Goal: Answer question/provide support: Share knowledge or assist other users

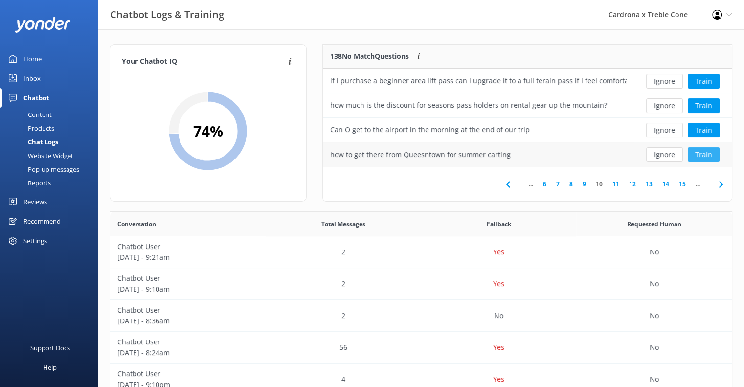
scroll to position [335, 615]
click at [676, 153] on button "Ignore" at bounding box center [664, 154] width 37 height 15
click at [664, 152] on button "Ignore" at bounding box center [664, 154] width 37 height 15
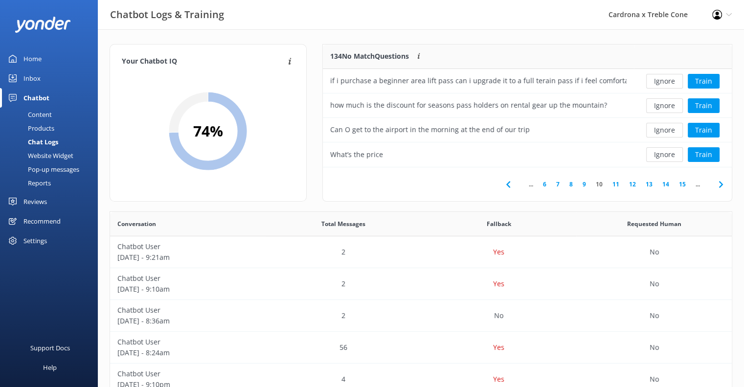
click at [664, 152] on button "Ignore" at bounding box center [664, 154] width 37 height 15
click at [668, 152] on button "Ignore" at bounding box center [664, 154] width 37 height 15
click at [667, 153] on button "Ignore" at bounding box center [664, 154] width 37 height 15
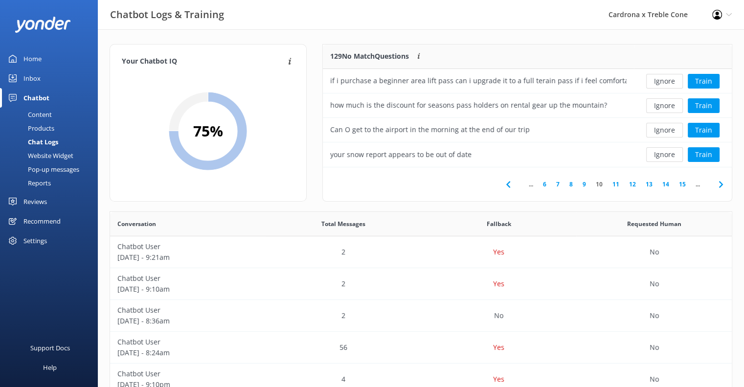
click at [667, 153] on button "Ignore" at bounding box center [664, 154] width 37 height 15
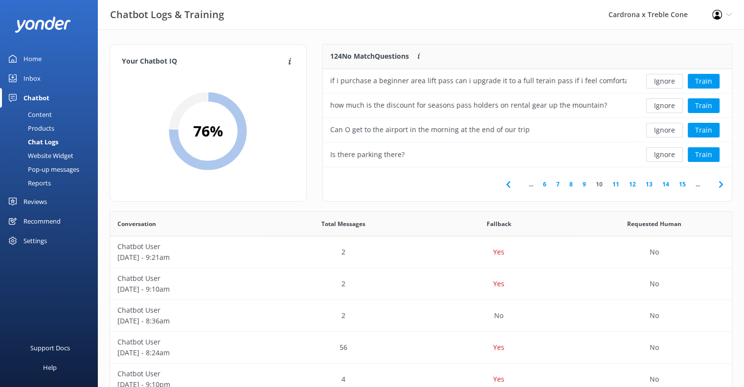
click at [667, 153] on button "Ignore" at bounding box center [664, 154] width 37 height 15
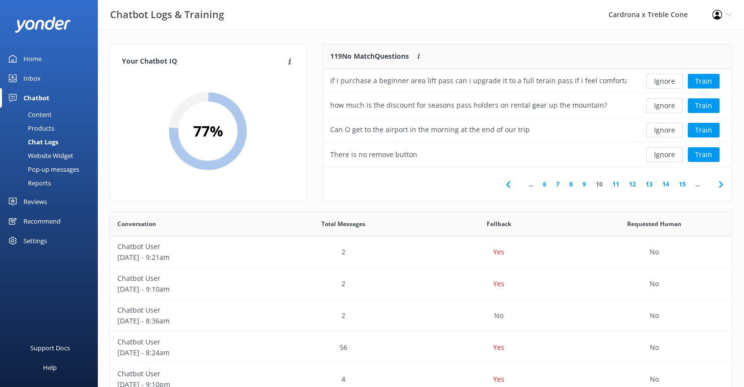
click at [667, 153] on button "Ignore" at bounding box center [664, 154] width 37 height 15
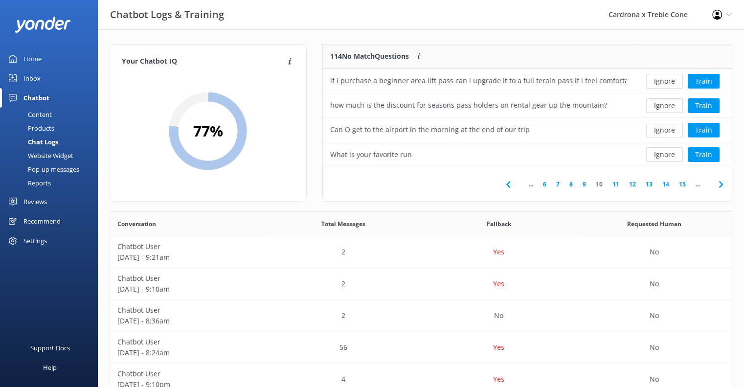
click at [667, 153] on button "Ignore" at bounding box center [664, 154] width 37 height 15
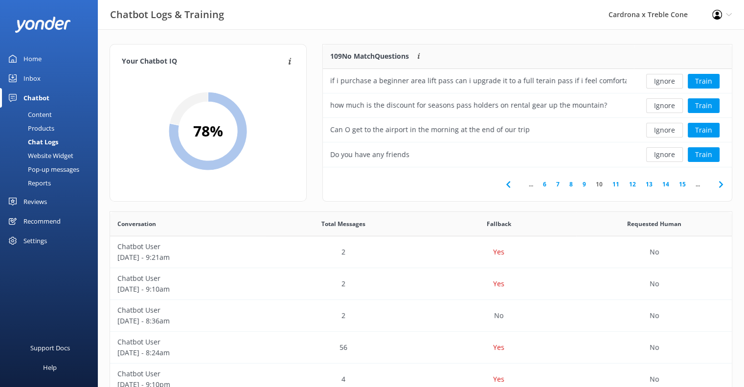
click at [667, 153] on button "Ignore" at bounding box center [664, 154] width 37 height 15
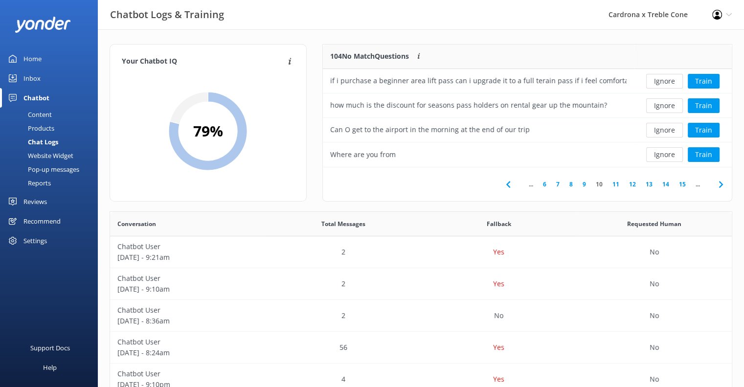
click at [667, 153] on button "Ignore" at bounding box center [664, 154] width 37 height 15
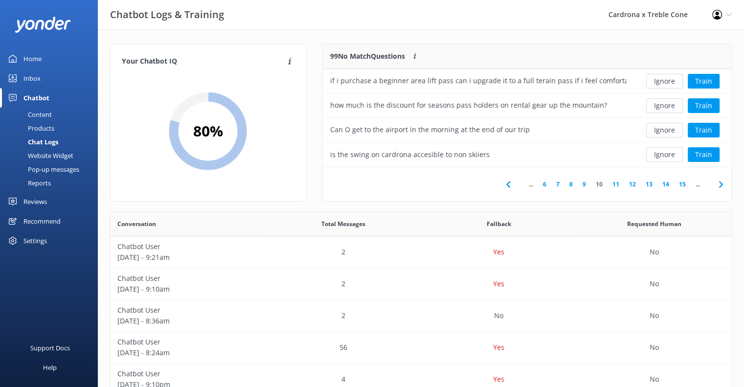
click at [667, 153] on button "Ignore" at bounding box center [664, 154] width 37 height 15
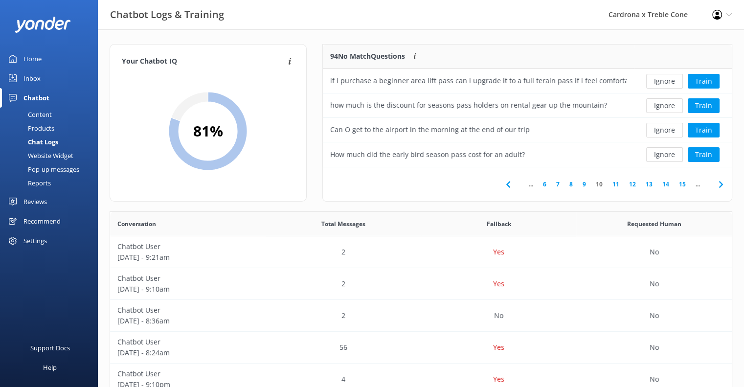
click at [667, 153] on button "Ignore" at bounding box center [664, 154] width 37 height 15
click at [666, 129] on button "Ignore" at bounding box center [664, 130] width 37 height 15
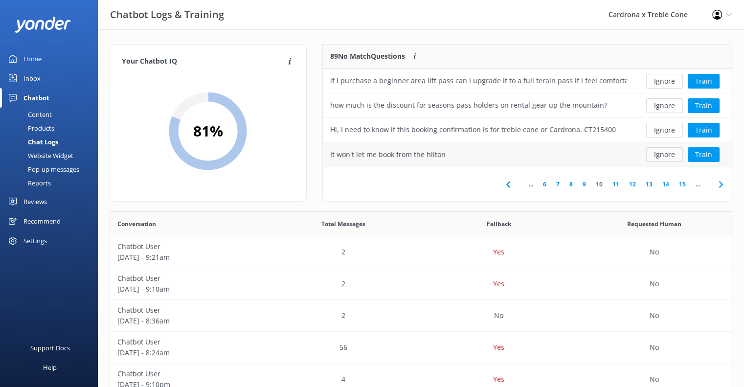
click at [668, 153] on button "Ignore" at bounding box center [664, 154] width 37 height 15
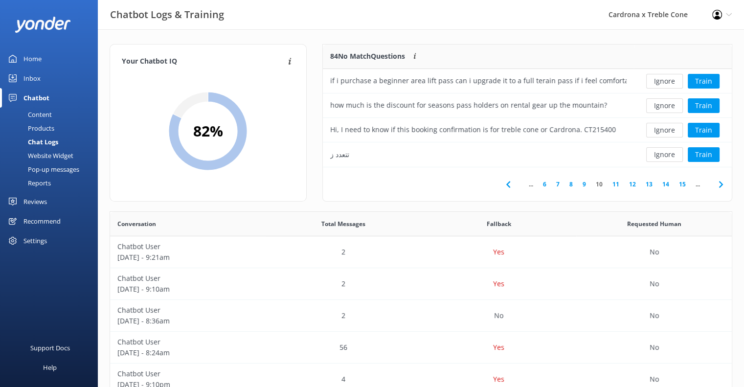
click at [668, 153] on button "Ignore" at bounding box center [664, 154] width 37 height 15
click at [665, 153] on button "Ignore" at bounding box center [664, 154] width 37 height 15
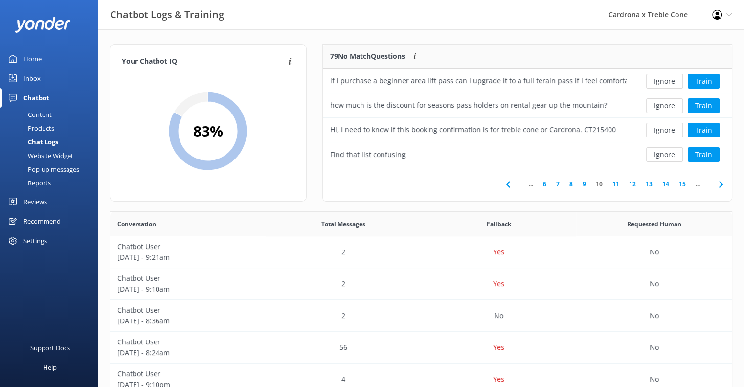
click at [665, 153] on button "Ignore" at bounding box center [664, 154] width 37 height 15
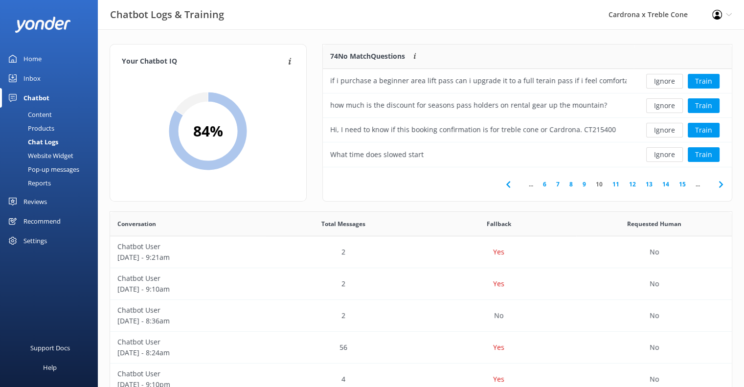
click at [665, 153] on button "Ignore" at bounding box center [664, 154] width 37 height 15
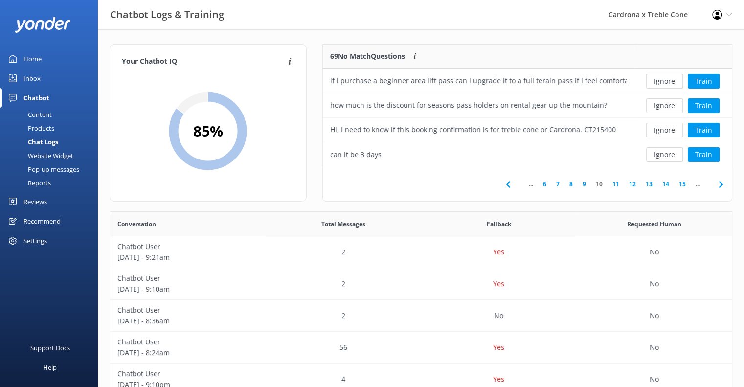
click at [665, 153] on button "Ignore" at bounding box center [664, 154] width 37 height 15
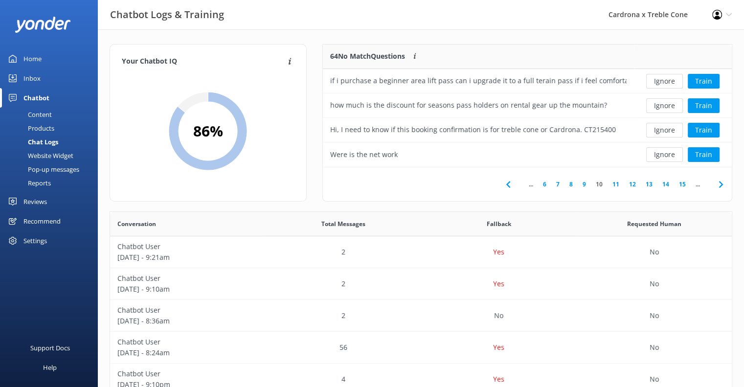
click at [665, 153] on button "Ignore" at bounding box center [664, 154] width 37 height 15
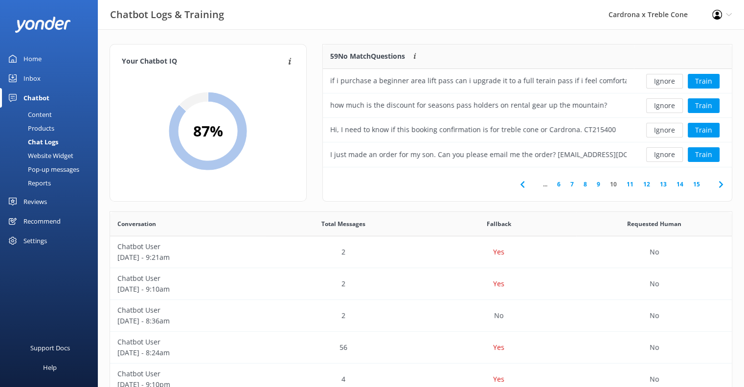
click at [665, 153] on button "Ignore" at bounding box center [664, 154] width 37 height 15
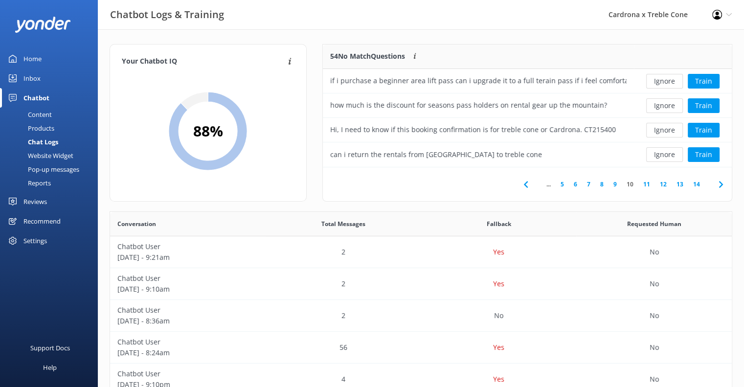
click at [665, 153] on button "Ignore" at bounding box center [664, 154] width 37 height 15
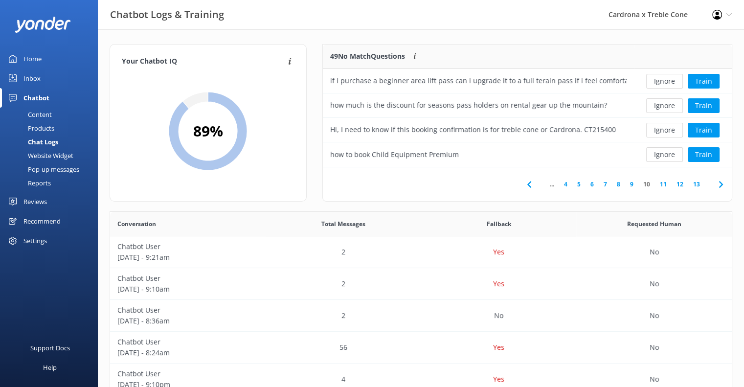
click at [665, 153] on button "Ignore" at bounding box center [664, 154] width 37 height 15
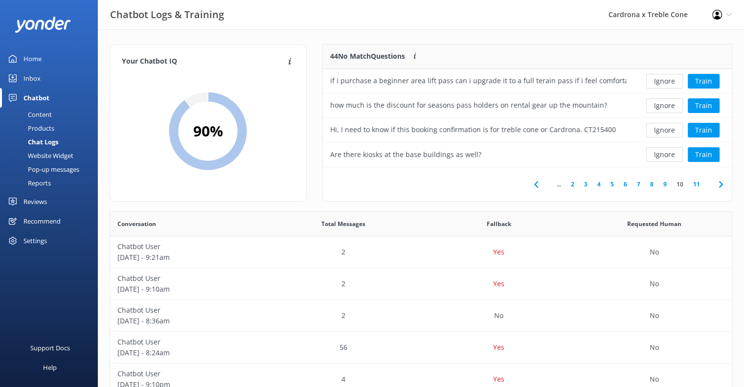
click at [665, 153] on button "Ignore" at bounding box center [664, 154] width 37 height 15
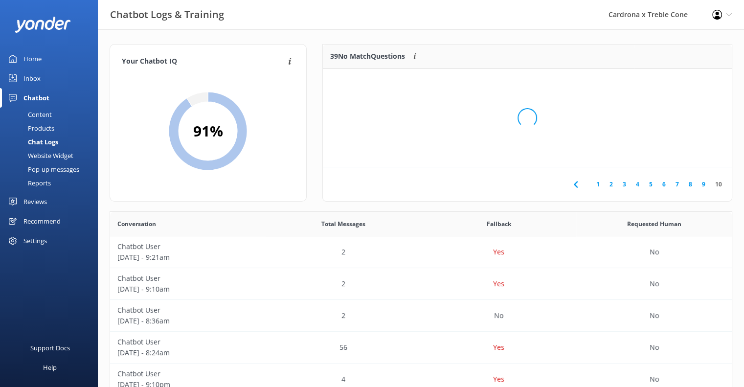
scroll to position [8, 8]
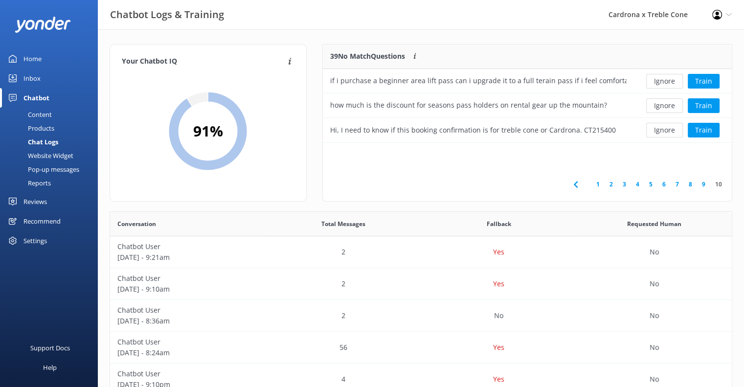
click at [665, 153] on div "39 No Match Questions Customers sometimes ask questions that don't fully match …" at bounding box center [527, 123] width 410 height 158
click at [674, 129] on button "Ignore" at bounding box center [664, 130] width 37 height 15
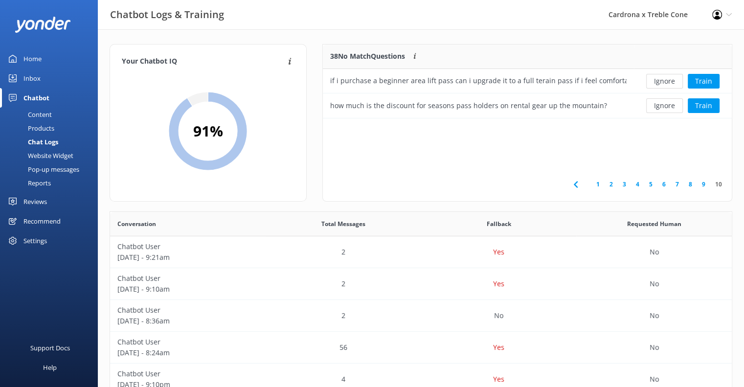
scroll to position [66, 402]
click at [680, 115] on div "Ignore Train" at bounding box center [683, 105] width 98 height 24
click at [675, 115] on div "Ignore Train" at bounding box center [683, 105] width 98 height 24
click at [674, 109] on button "Ignore" at bounding box center [664, 105] width 37 height 15
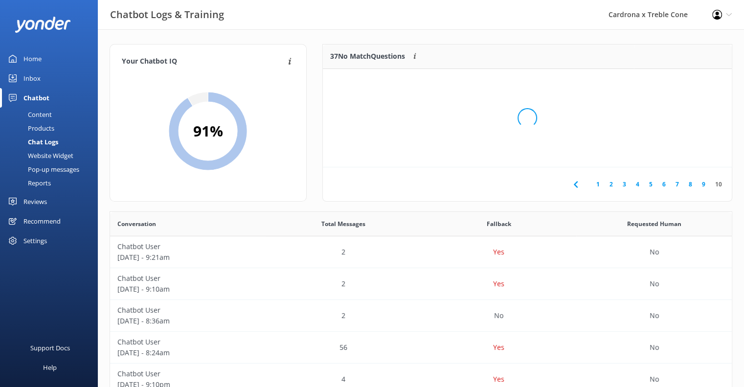
scroll to position [8, 8]
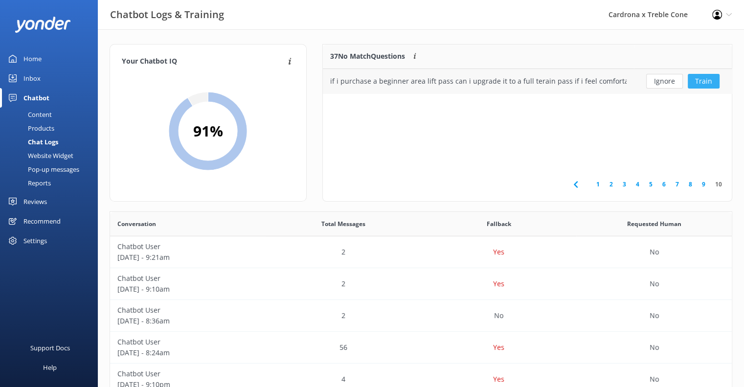
click at [697, 79] on button "Train" at bounding box center [704, 81] width 32 height 15
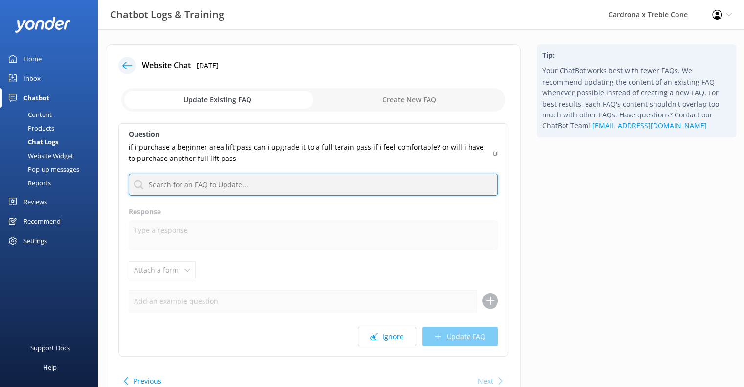
click at [223, 183] on input "text" at bounding box center [313, 185] width 369 height 22
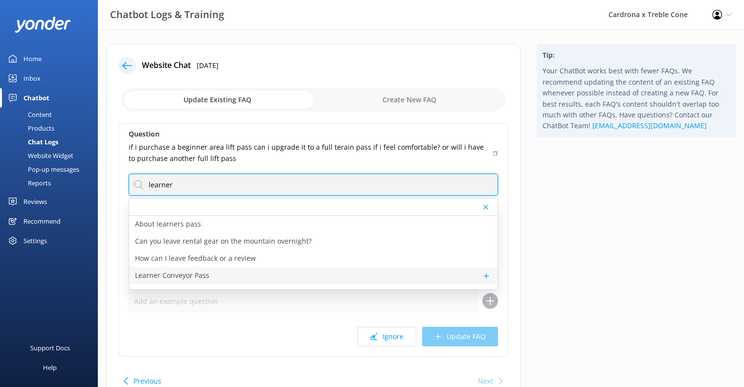
type input "learner"
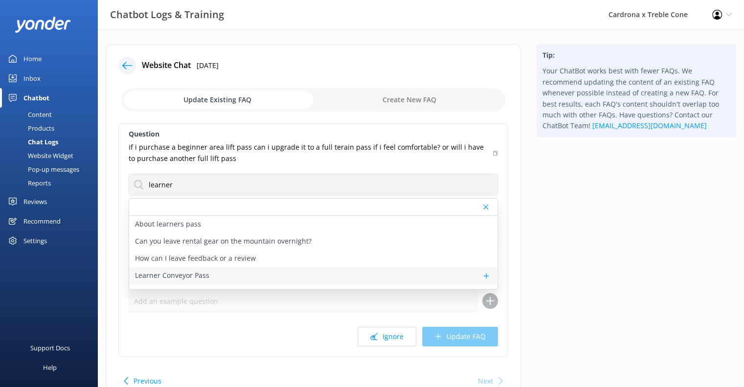
click at [213, 272] on div "Learner Conveyor Pass" at bounding box center [313, 275] width 368 height 17
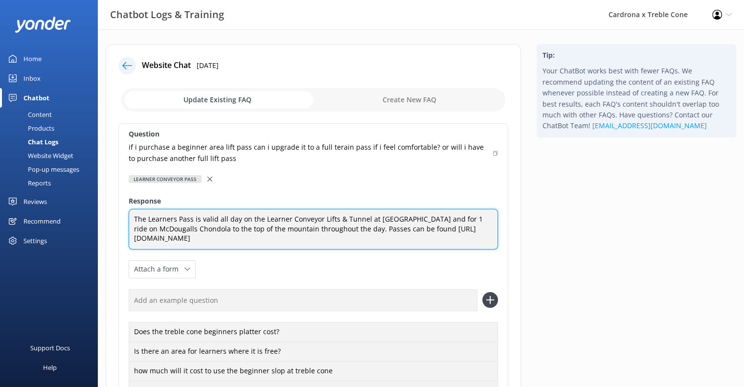
click at [352, 241] on textarea "The Learners Pass is valid all day on the Learner Conveyor Lifts & Tunnel at [G…" at bounding box center [313, 229] width 369 height 41
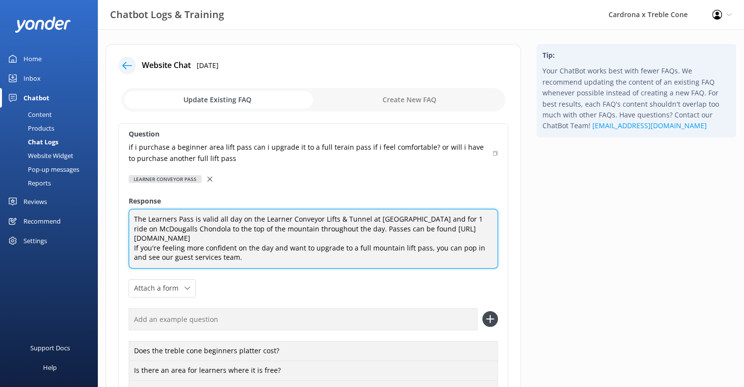
type textarea "The Learners Pass is valid all day on the Learner Conveyor Lifts & Tunnel at [G…"
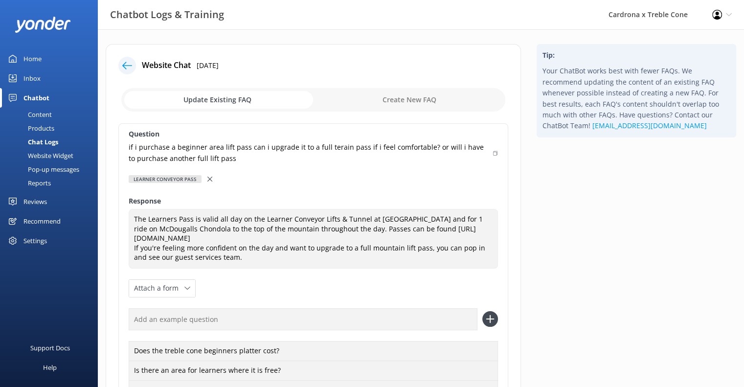
click at [498, 155] on div "Question if i purchase a beginner area lift pass can i upgrade it to a full ter…" at bounding box center [313, 293] width 390 height 341
click at [493, 150] on icon at bounding box center [495, 153] width 4 height 6
click at [192, 319] on input "text" at bounding box center [303, 319] width 349 height 22
paste input "if i purchase a beginner area lift pass can i upgrade it to a full terain pass …"
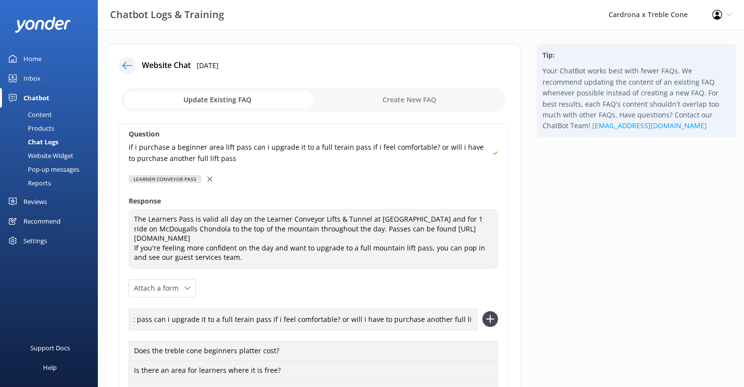
type input "if i purchase a beginner area lift pass can i upgrade it to a full terain pass …"
click at [494, 318] on icon at bounding box center [490, 319] width 16 height 16
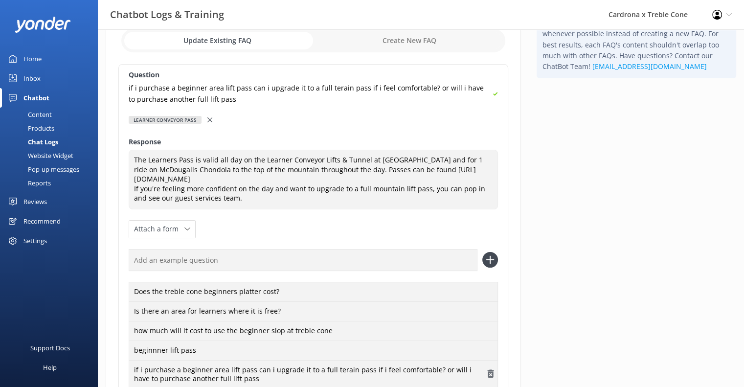
scroll to position [182, 0]
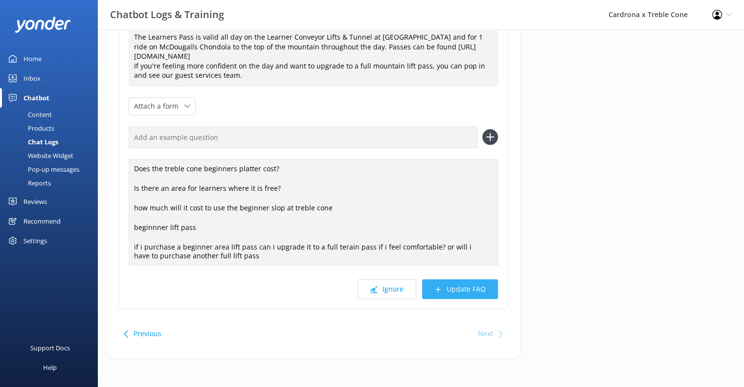
click at [454, 293] on button "Update FAQ" at bounding box center [460, 289] width 76 height 20
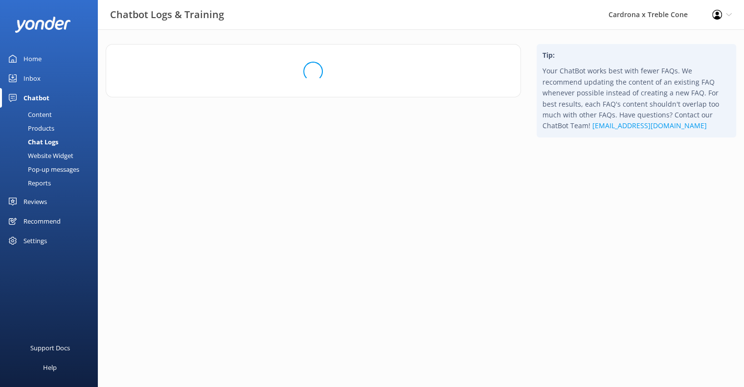
scroll to position [0, 0]
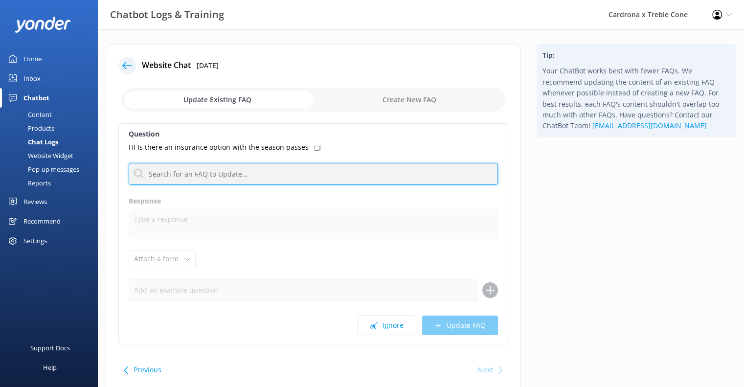
click at [331, 171] on input "text" at bounding box center [313, 174] width 369 height 22
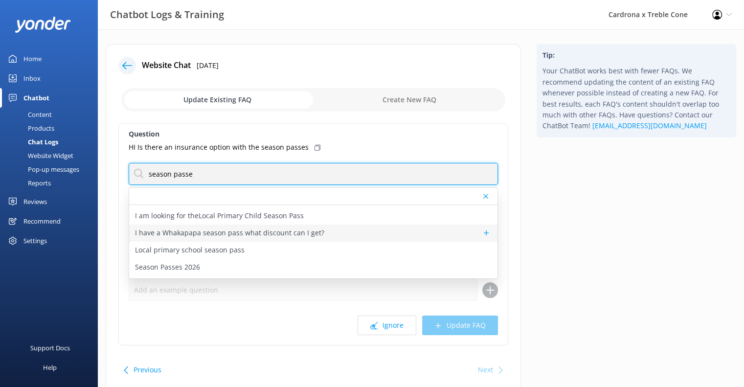
scroll to position [98, 0]
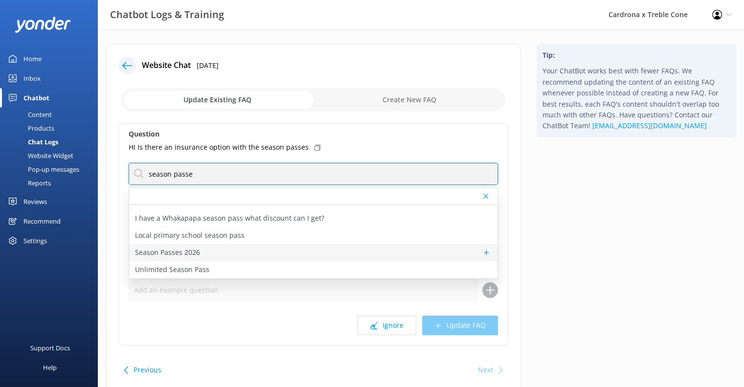
type input "season passe"
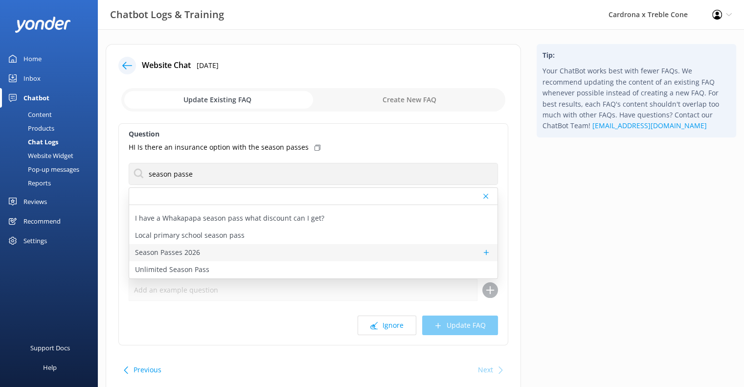
click at [214, 252] on div "Season Passes 2026" at bounding box center [313, 252] width 368 height 17
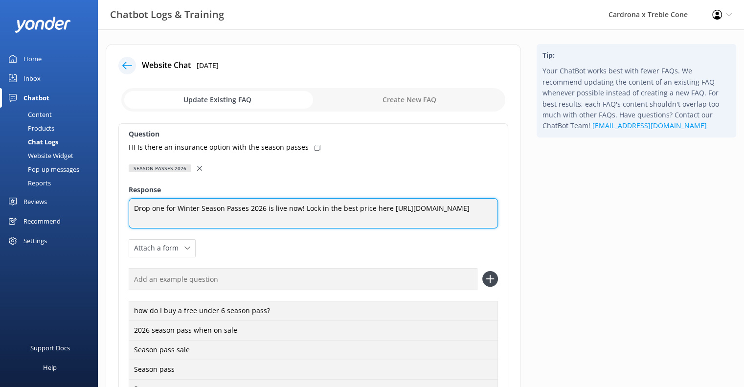
click at [326, 220] on textarea "Drop one for Winter Season Passes 2026 is live now! Lock in the best price here…" at bounding box center [313, 213] width 369 height 30
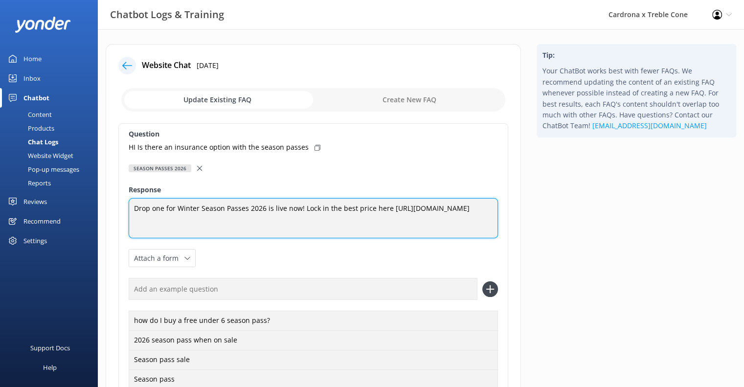
scroll to position [3, 0]
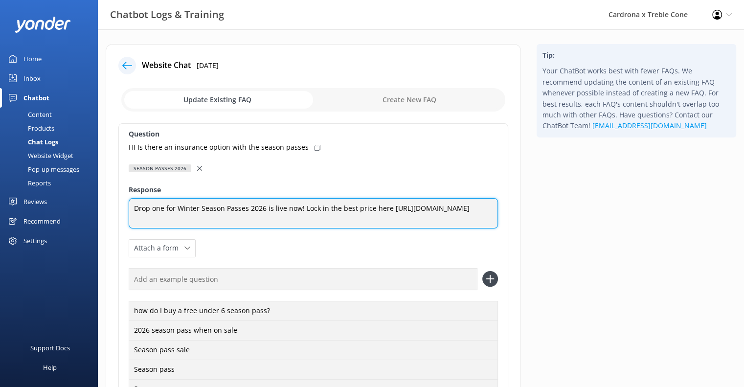
type textarea "Drop one for Winter Season Passes 2026 is live now! Lock in the best price here…"
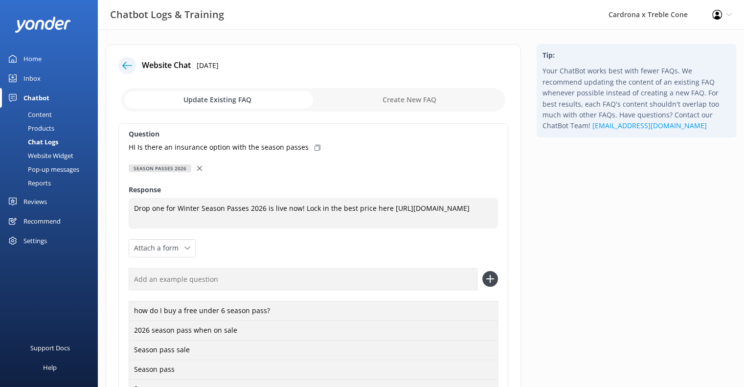
click at [200, 165] on div at bounding box center [200, 168] width 7 height 11
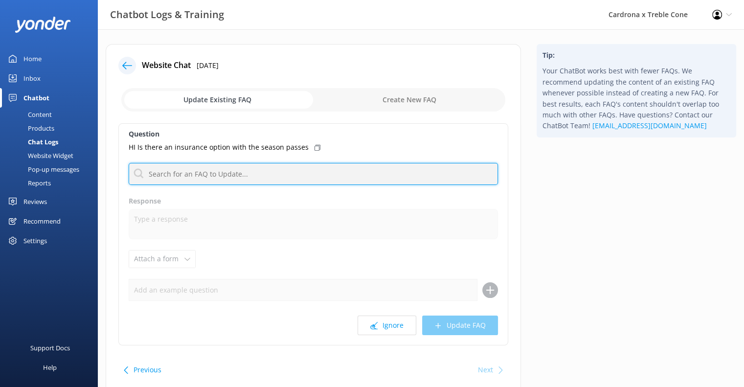
click at [240, 183] on input "text" at bounding box center [313, 174] width 369 height 22
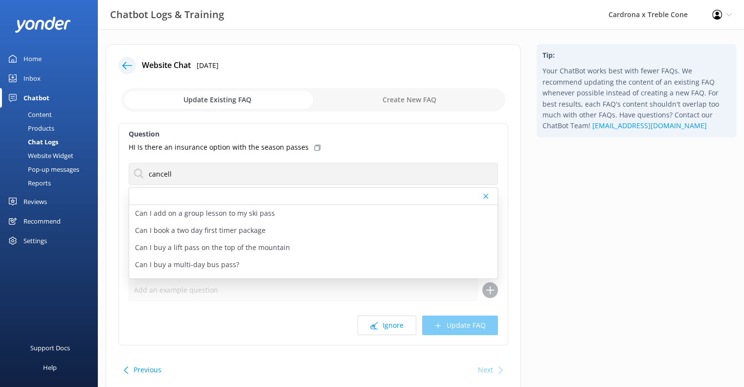
click at [321, 186] on div "Question HI Is there an insurance option with the season passes cancell Can I a…" at bounding box center [313, 234] width 390 height 222
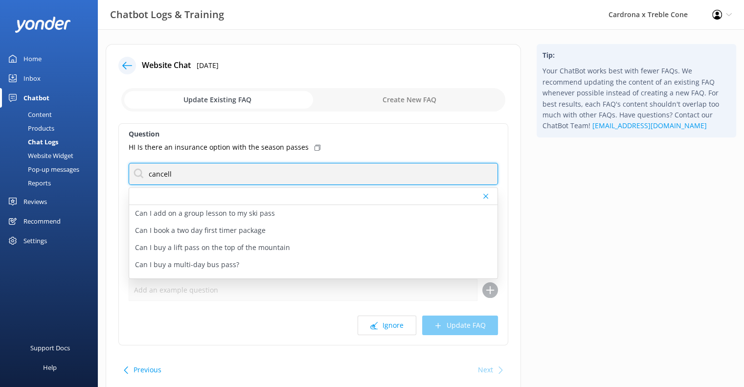
click at [191, 172] on input "cancell" at bounding box center [313, 174] width 369 height 22
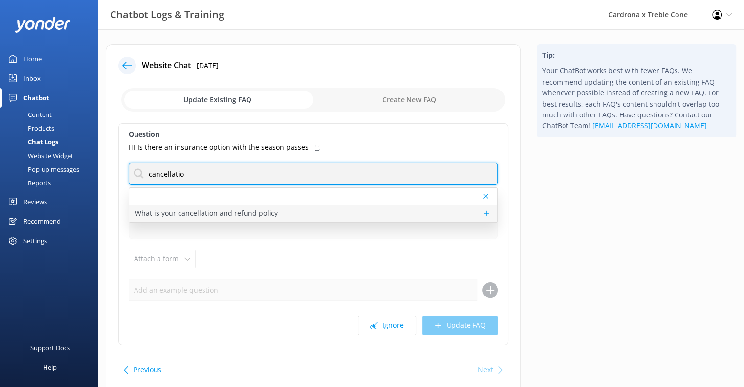
type input "cancellatio"
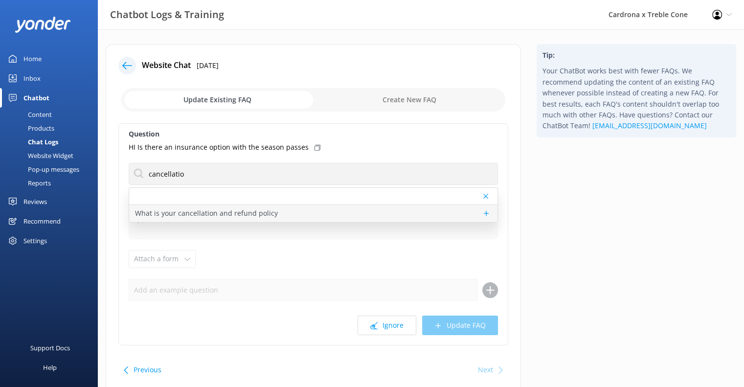
click at [172, 211] on p "What is your cancellation and refund policy" at bounding box center [206, 213] width 143 height 11
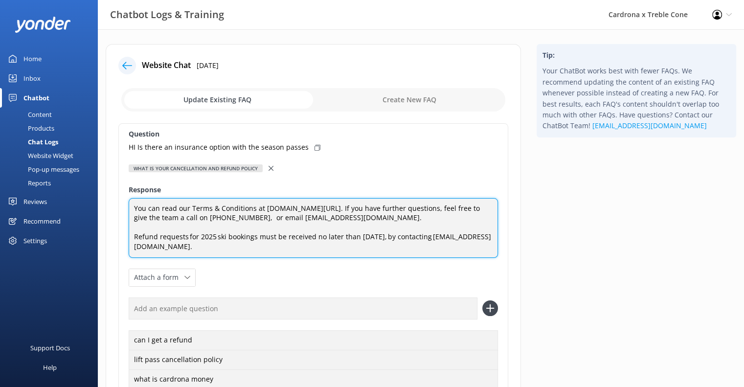
click at [213, 234] on textarea "You can read our Terms & Conditions at [DOMAIN_NAME][URL]. If you have further …" at bounding box center [313, 228] width 369 height 60
click at [414, 235] on textarea "You can read our Terms & Conditions at [DOMAIN_NAME][URL]. If you have further …" at bounding box center [313, 228] width 369 height 60
type textarea "You can read our Terms & Conditions at [DOMAIN_NAME][URL]. If you have further …"
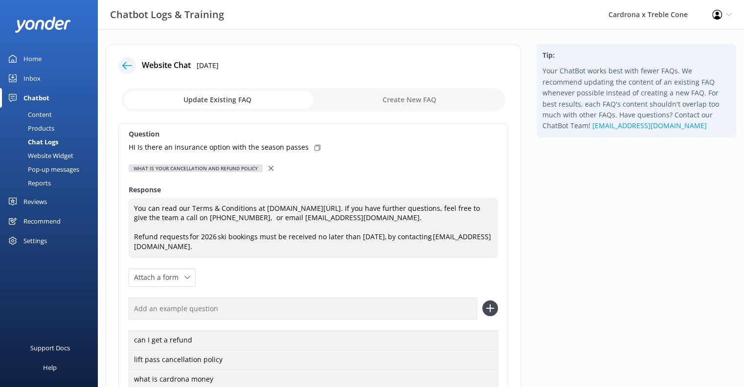
click at [315, 146] on use at bounding box center [318, 148] width 6 height 6
click at [194, 311] on input "text" at bounding box center [303, 309] width 349 height 22
paste input "HI Is there an insurance option with the season passes"
type input "HI Is there an insurance option with the season passes"
click at [495, 307] on icon at bounding box center [490, 308] width 16 height 16
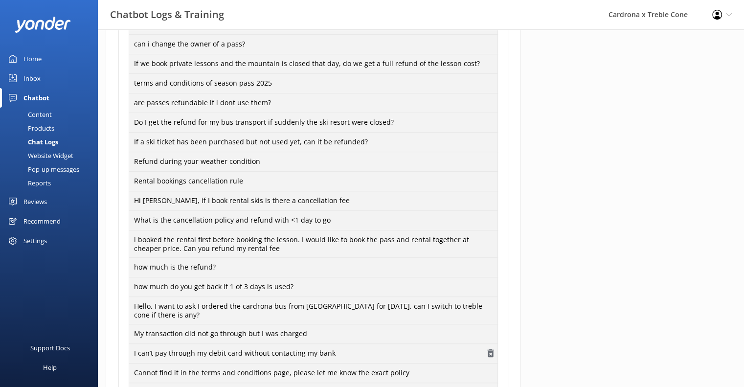
scroll to position [864, 0]
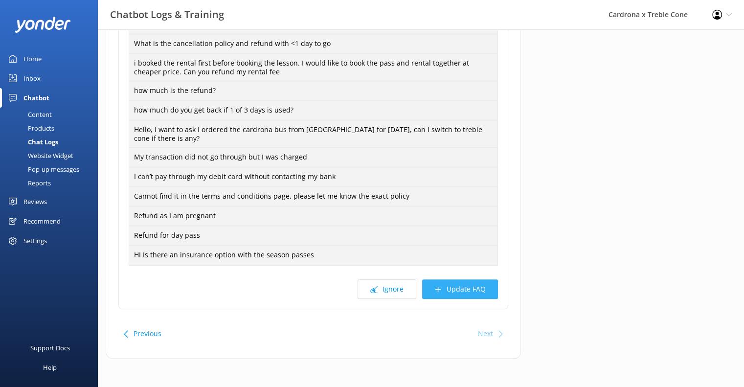
click at [452, 288] on button "Update FAQ" at bounding box center [460, 289] width 76 height 20
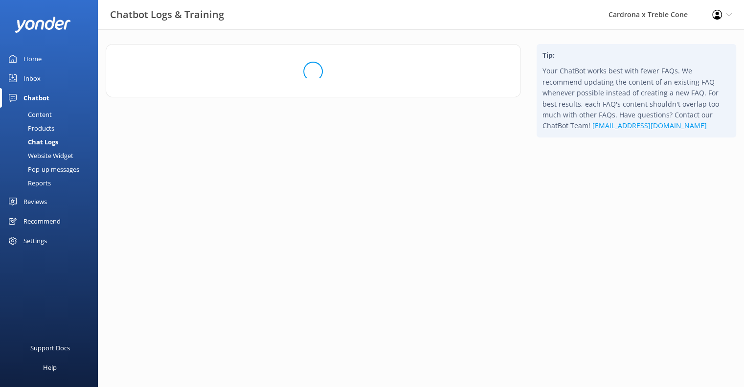
scroll to position [0, 0]
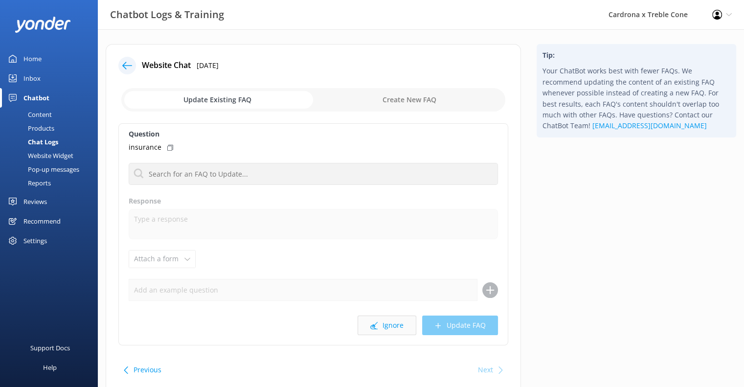
click at [405, 330] on button "Ignore" at bounding box center [387, 326] width 59 height 20
click at [393, 330] on button "Ignore" at bounding box center [387, 326] width 59 height 20
click at [436, 146] on icon at bounding box center [439, 148] width 6 height 6
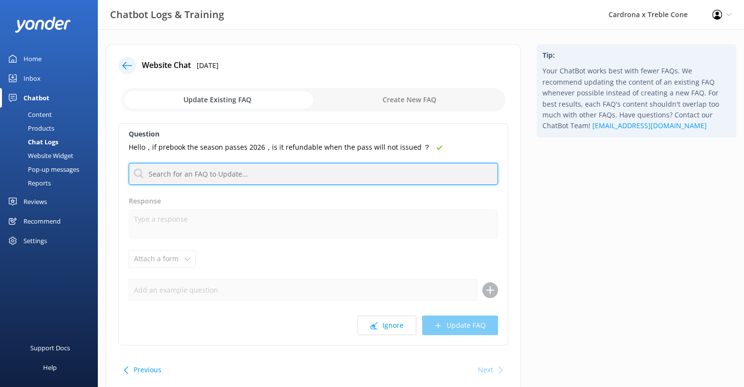
click at [226, 168] on input "text" at bounding box center [313, 174] width 369 height 22
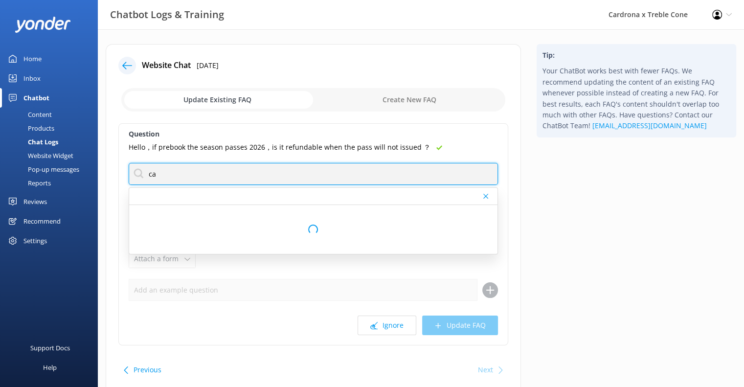
type input "c"
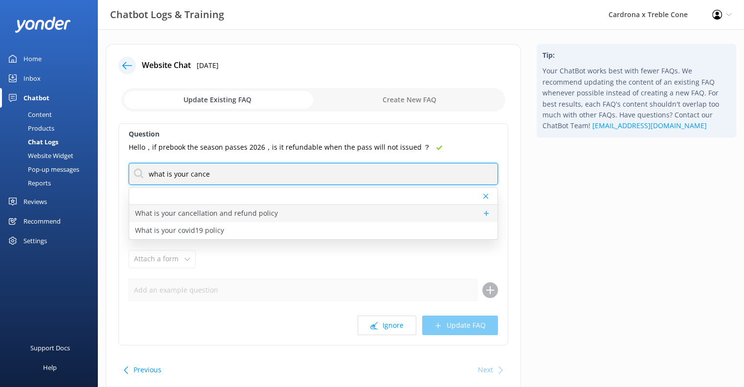
type input "what is your cance"
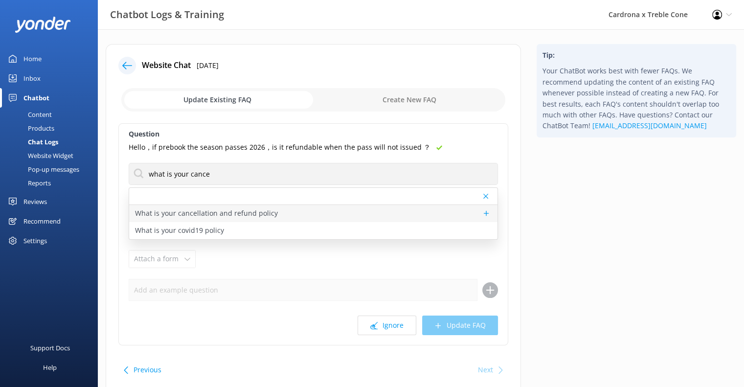
click at [198, 212] on p "What is your cancellation and refund policy" at bounding box center [206, 213] width 143 height 11
type textarea "You can read our Terms & Conditions at [DOMAIN_NAME][URL]. If you have further …"
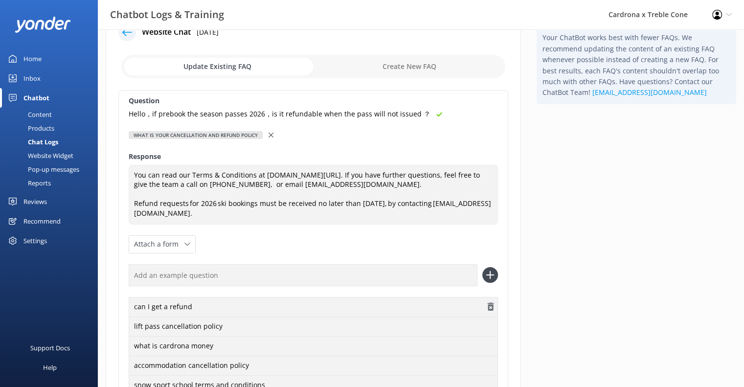
scroll to position [49, 0]
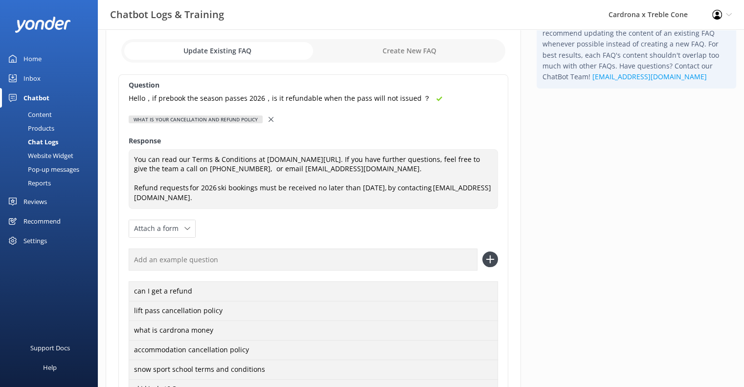
click at [213, 260] on input "text" at bounding box center [303, 260] width 349 height 22
paste input "Hello，if prebook the season passes 2026，is it refundable when the pass will not…"
type input "Hello，if prebook the season passes 2026，is it refundable when the pass will not…"
click at [486, 260] on icon at bounding box center [490, 260] width 16 height 16
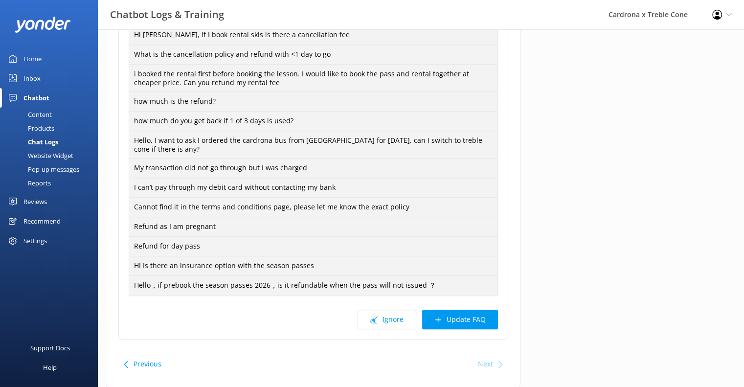
scroll to position [884, 0]
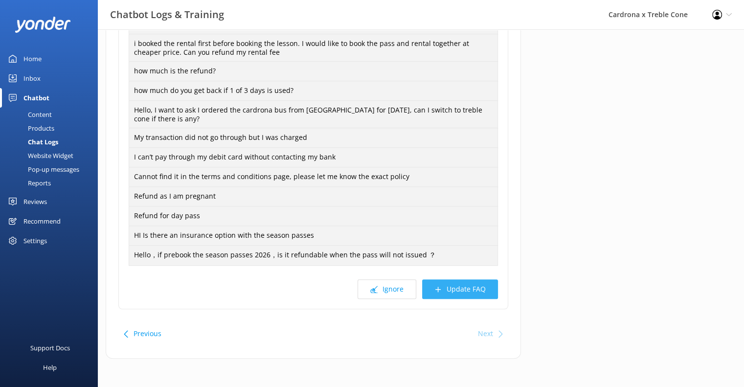
click at [467, 287] on button "Update FAQ" at bounding box center [460, 289] width 76 height 20
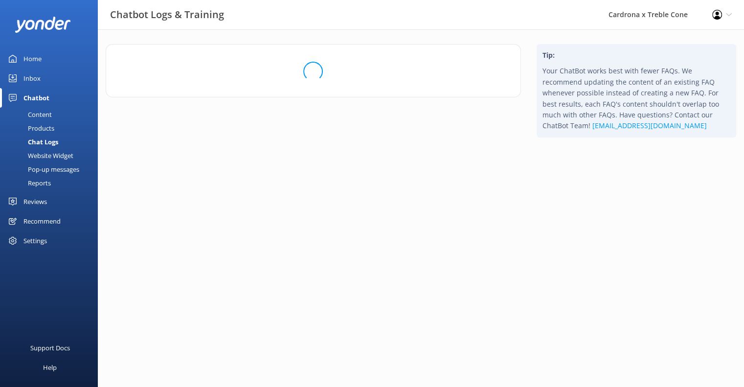
scroll to position [0, 0]
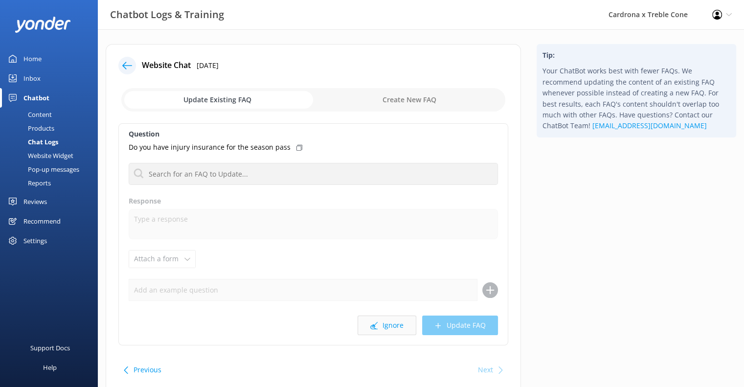
click at [365, 328] on button "Ignore" at bounding box center [387, 326] width 59 height 20
click at [383, 326] on button "Ignore" at bounding box center [387, 326] width 59 height 20
click at [388, 327] on button "Ignore" at bounding box center [387, 326] width 59 height 20
click at [375, 322] on icon at bounding box center [373, 325] width 7 height 7
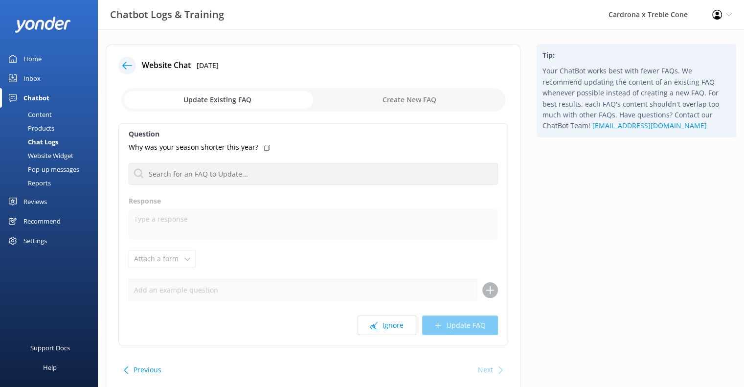
click at [375, 322] on icon at bounding box center [373, 325] width 7 height 7
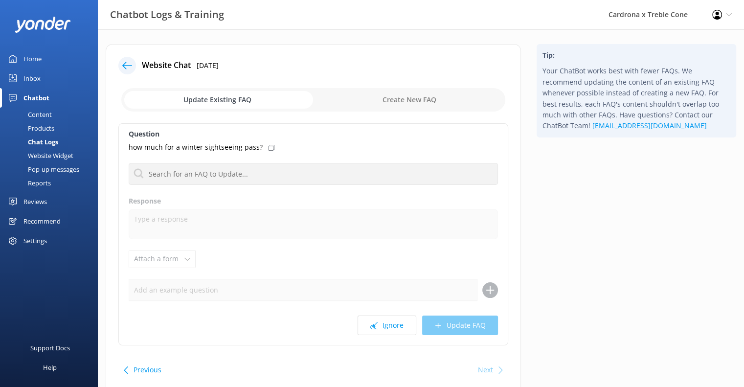
click at [375, 322] on icon at bounding box center [373, 325] width 7 height 7
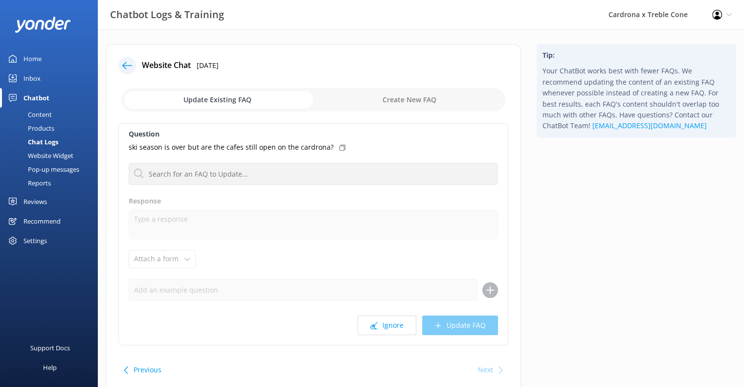
click at [375, 322] on icon at bounding box center [373, 325] width 7 height 7
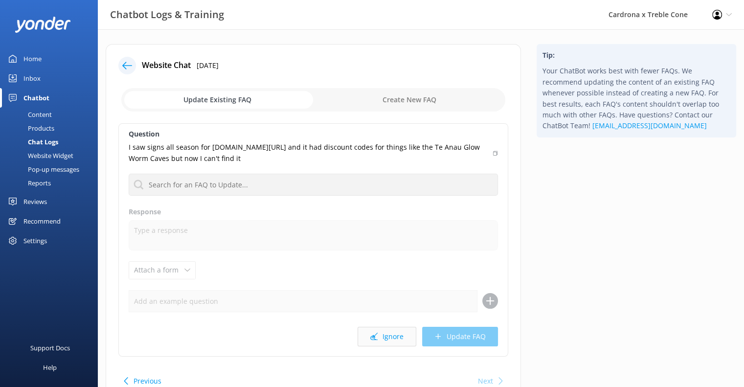
click at [388, 338] on button "Ignore" at bounding box center [387, 337] width 59 height 20
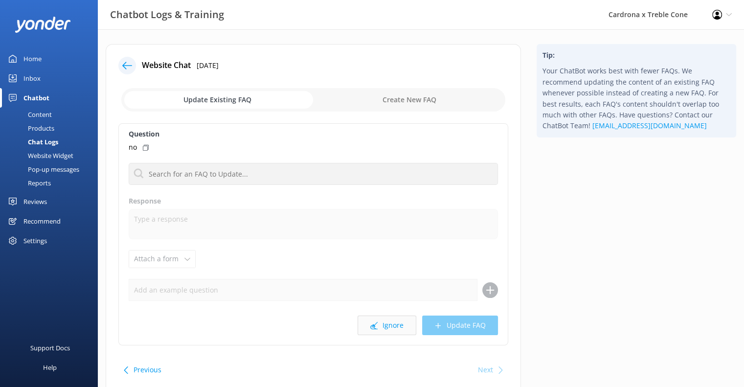
click at [390, 321] on button "Ignore" at bounding box center [387, 326] width 59 height 20
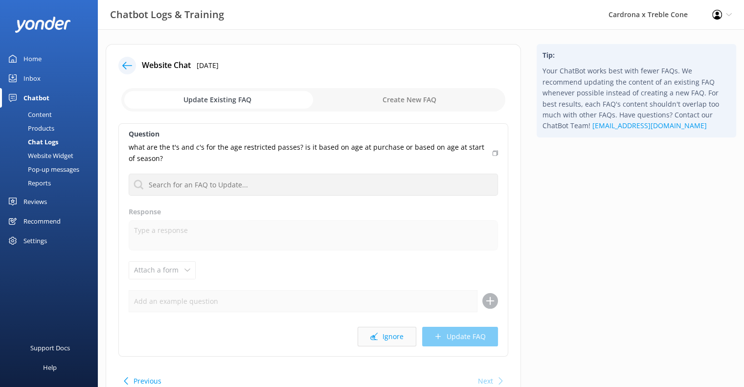
click at [403, 334] on button "Ignore" at bounding box center [387, 337] width 59 height 20
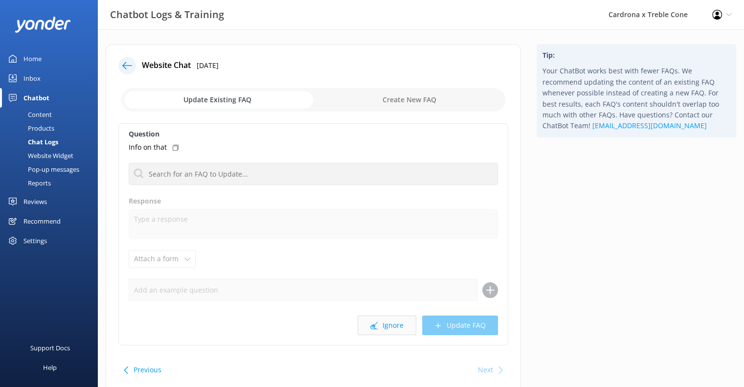
click at [381, 326] on button "Ignore" at bounding box center [387, 326] width 59 height 20
click at [391, 332] on button "Ignore" at bounding box center [387, 326] width 59 height 20
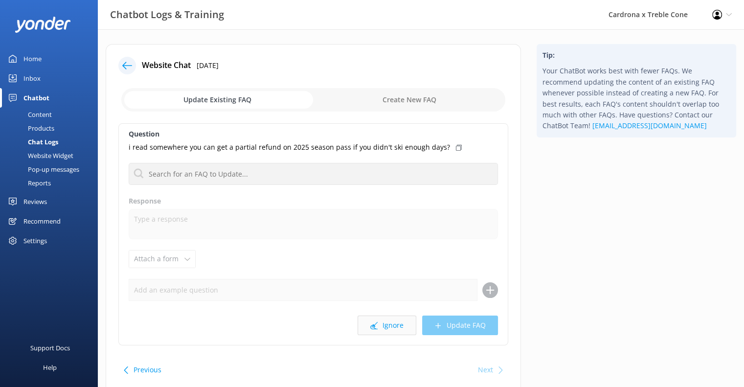
click at [381, 324] on button "Ignore" at bounding box center [387, 326] width 59 height 20
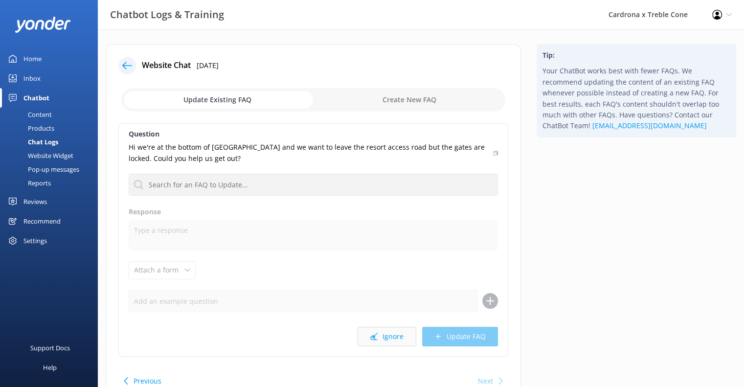
click at [381, 335] on button "Ignore" at bounding box center [387, 337] width 59 height 20
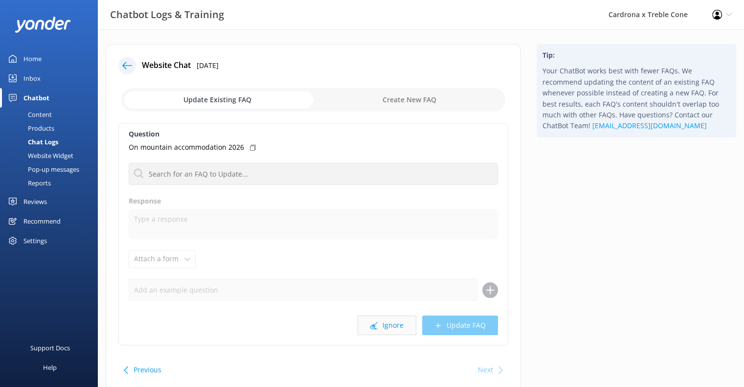
click at [401, 331] on button "Ignore" at bounding box center [387, 326] width 59 height 20
click at [401, 321] on button "Ignore" at bounding box center [387, 326] width 59 height 20
click at [401, 322] on button "Ignore" at bounding box center [387, 326] width 59 height 20
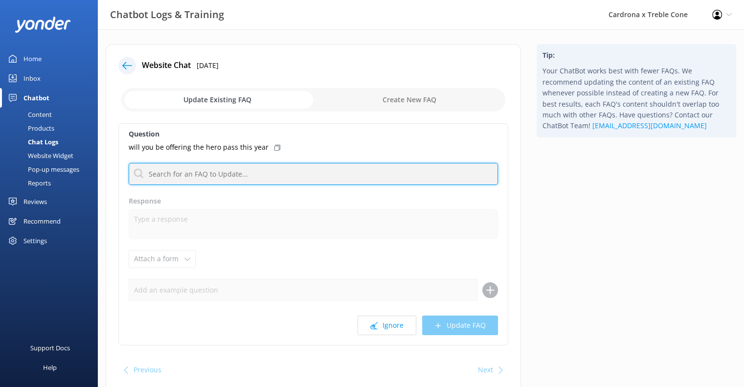
drag, startPoint x: 333, startPoint y: 176, endPoint x: 282, endPoint y: 168, distance: 51.4
click at [333, 176] on input "text" at bounding box center [313, 174] width 369 height 22
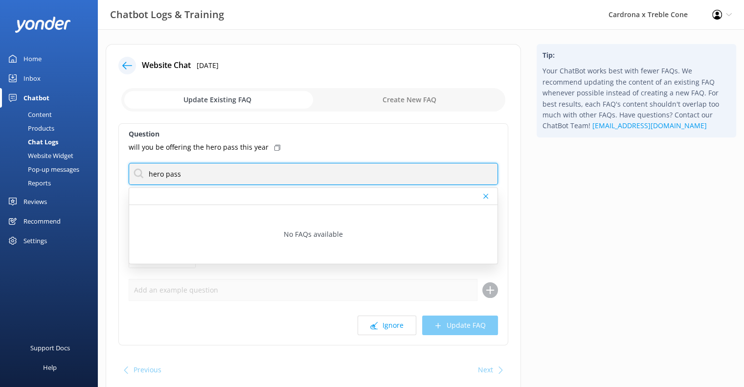
drag, startPoint x: 218, startPoint y: 164, endPoint x: 0, endPoint y: 184, distance: 219.2
click at [30, 176] on div "Chatbot Logs & Training Cardrona x Treble Cone Profile Settings Logout Home Inb…" at bounding box center [372, 226] width 744 height 395
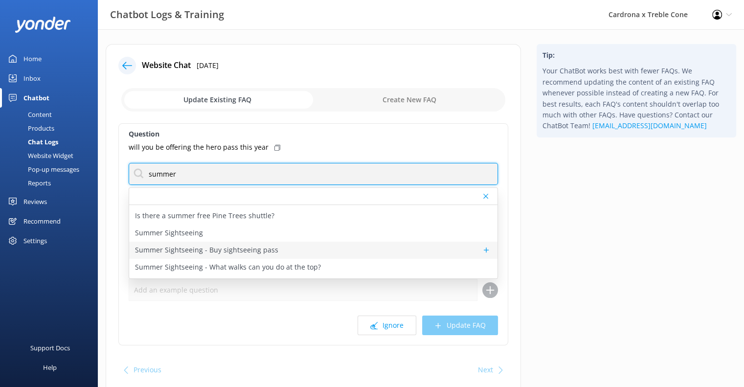
scroll to position [80, 0]
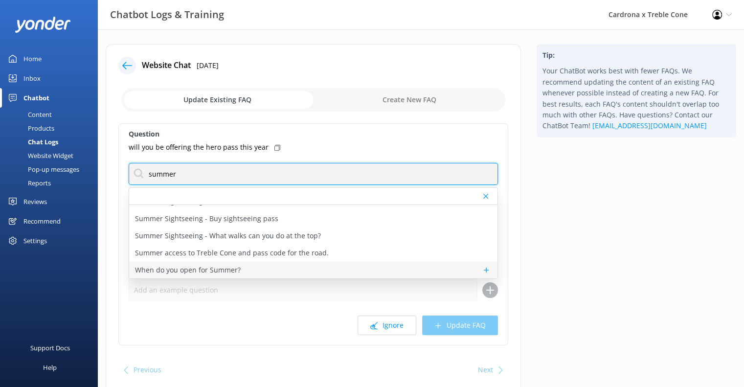
type input "summer"
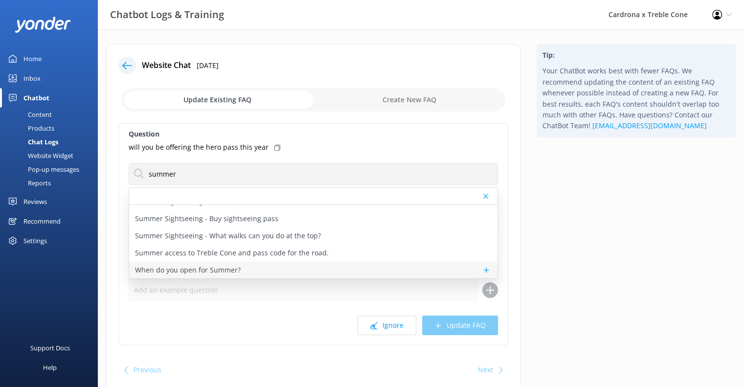
click at [231, 265] on p "When do you open for Summer?" at bounding box center [188, 270] width 106 height 11
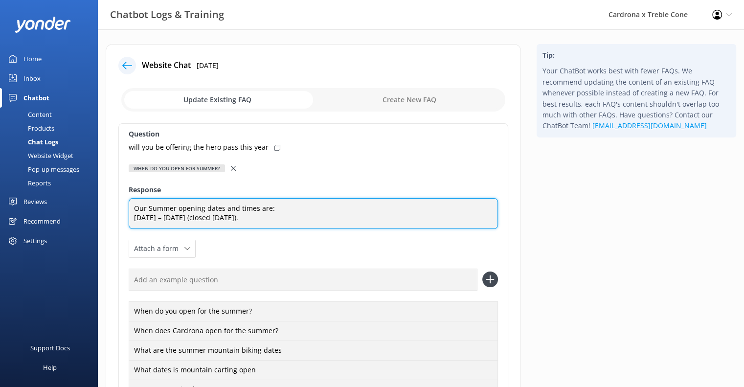
click at [249, 216] on textarea "Our Summer opening dates and times are: [DATE] – [DATE] (closed [DATE])." at bounding box center [313, 213] width 369 height 31
drag, startPoint x: 343, startPoint y: 221, endPoint x: 365, endPoint y: 221, distance: 22.0
click at [370, 221] on textarea "Our Summer opening dates and times are: [DATE] – [DATE] (closed [DATE])." at bounding box center [313, 213] width 369 height 31
click at [247, 217] on textarea "Our Summer opening dates and times are: [DATE] – [DATE] (closed [DATE])." at bounding box center [313, 213] width 369 height 31
click at [194, 216] on textarea "Our Summer opening dates and times are: [DATE] – [DATE], 20256 (closed [DATE])." at bounding box center [313, 213] width 369 height 31
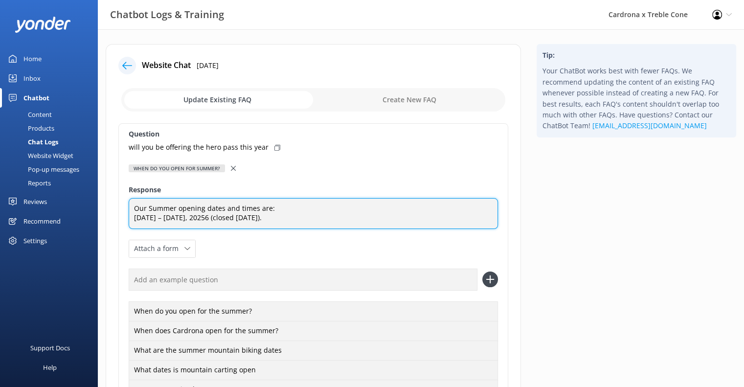
click at [227, 216] on textarea "Our Summer opening dates and times are: [DATE] – [DATE], 20256 (closed [DATE])." at bounding box center [313, 213] width 369 height 31
drag, startPoint x: 343, startPoint y: 220, endPoint x: 325, endPoint y: 220, distance: 17.6
click at [325, 220] on textarea "Our Summer opening dates and times are: [DATE] – [DATE] (closed [DATE])." at bounding box center [313, 213] width 369 height 31
click at [367, 226] on textarea "Our Summer opening dates and times are: [DATE] – [DATE] (closed [DATE])." at bounding box center [313, 213] width 369 height 31
drag, startPoint x: 248, startPoint y: 219, endPoint x: 376, endPoint y: 242, distance: 130.2
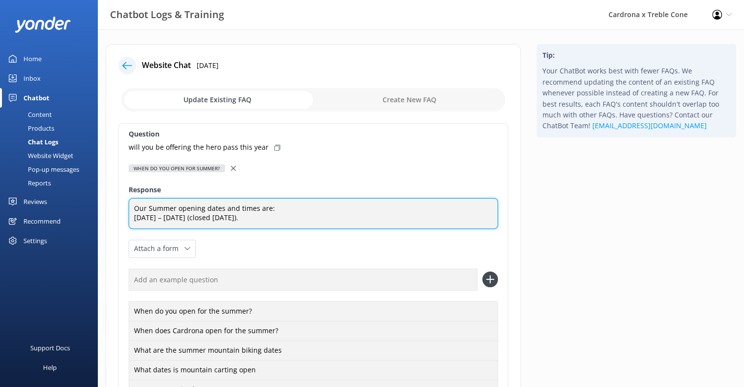
click at [376, 242] on div "Question will you be offering the hero pass this year When do you open for Summ…" at bounding box center [313, 303] width 390 height 360
click at [146, 229] on textarea "Our Summer opening dates and times are: [DATE] – [DATE]" at bounding box center [313, 213] width 369 height 31
paste textarea "Peak Hours: [DATE] - [DATE] - Open 7days Mon/Tue/Wed/Thurs/Sat/Fri:10am, 11am, …"
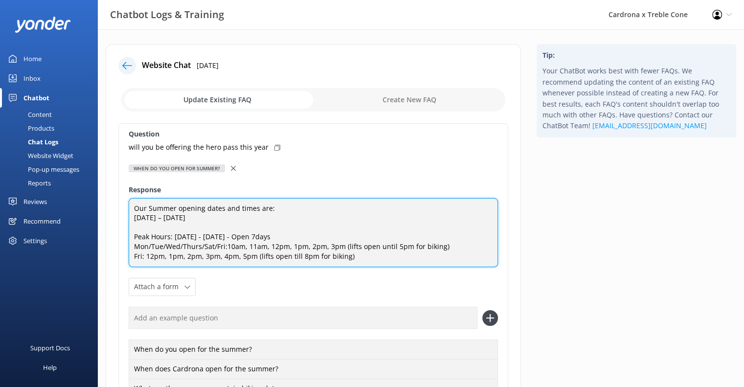
click at [142, 218] on textarea "Our Summer opening dates and times are: [DATE] – [DATE] Peak Hours: [DATE] - [D…" at bounding box center [313, 232] width 369 height 69
drag, startPoint x: 276, startPoint y: 206, endPoint x: 273, endPoint y: 212, distance: 7.2
click at [276, 206] on textarea "Our Summer opening dates and times are: [DATE] – [DATE] Peak Hours: [DATE] - [D…" at bounding box center [313, 232] width 369 height 69
click at [266, 220] on textarea "Our Summer opening dates and times are: [DATE] – [DATE] Peak Hours: [DATE] - [D…" at bounding box center [313, 232] width 369 height 69
click at [264, 214] on textarea "Our Summer opening dates and times are: [DATE] – [DATE] Peak Hours: [DATE] - [D…" at bounding box center [313, 232] width 369 height 69
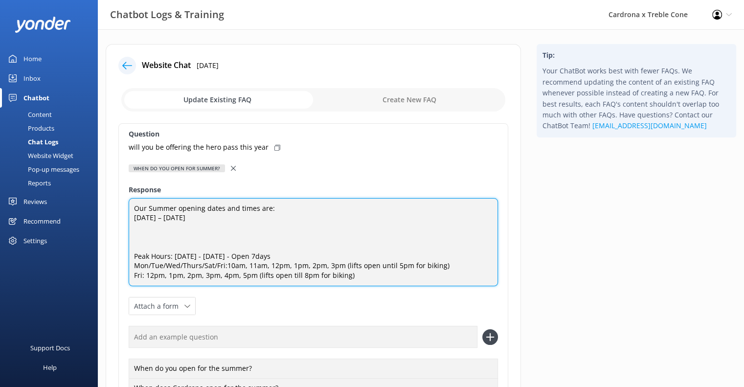
paste textarea "Off Peak Hours: [DATE] - [DATE] + [DATE]-[DATE] - Open 5 days Mon/Thurs/Sat/Sun…"
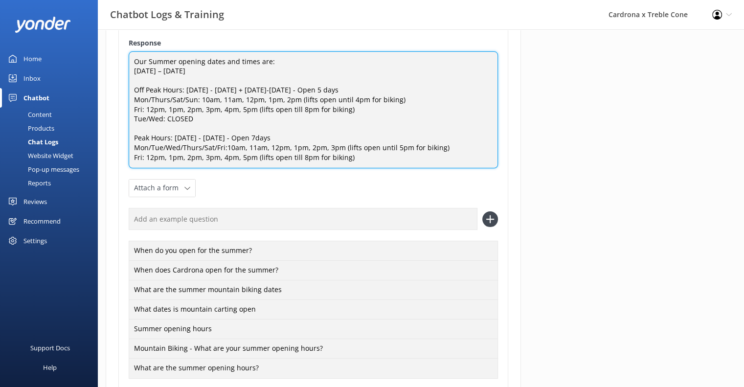
scroll to position [260, 0]
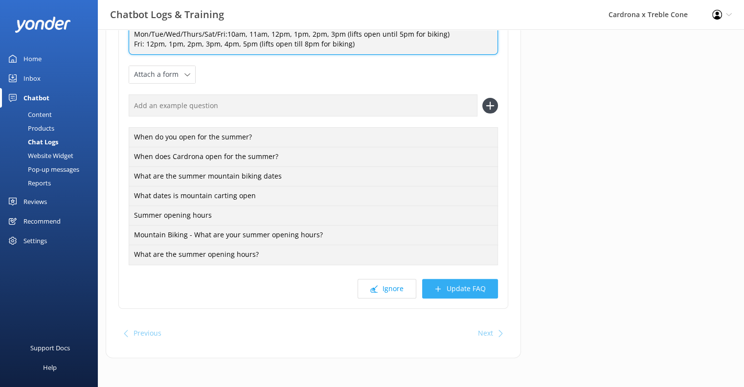
type textarea "Our Summer opening dates and times are: [DATE] – [DATE] Off Peak Hours: [DATE] …"
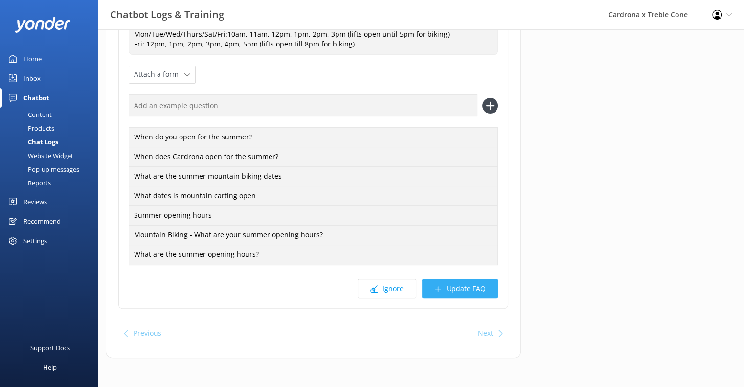
click at [443, 291] on button "Update FAQ" at bounding box center [460, 289] width 76 height 20
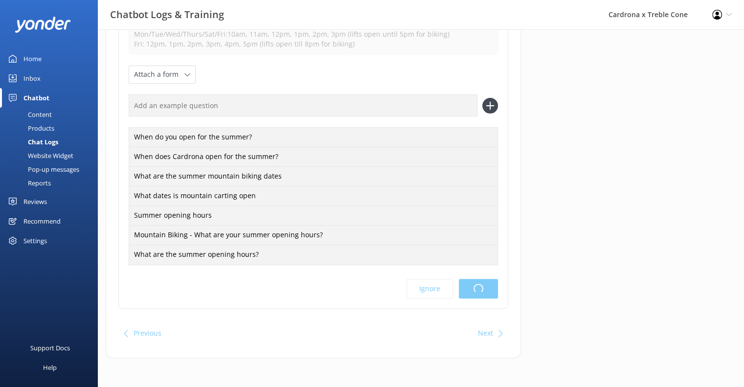
scroll to position [0, 0]
